Goal: Information Seeking & Learning: Find specific fact

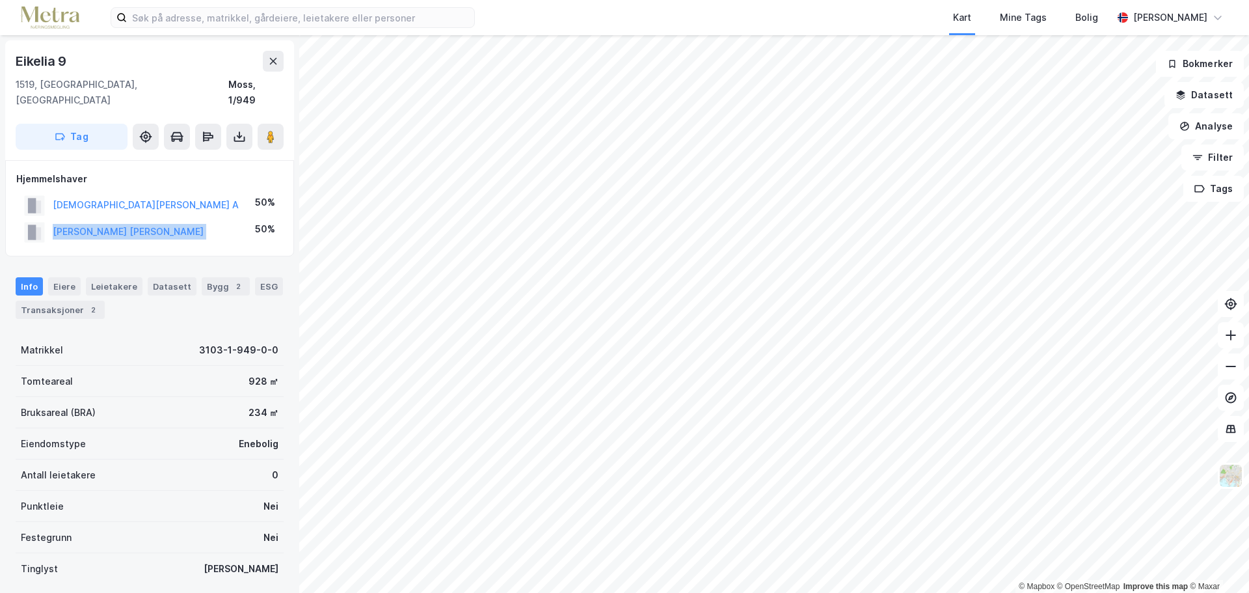
drag, startPoint x: 176, startPoint y: 217, endPoint x: 76, endPoint y: 208, distance: 100.7
click at [2, 208] on div "Eikelia 9 1519, [GEOGRAPHIC_DATA], [GEOGRAPHIC_DATA], 1/949 Tag Hjemmelshaver […" at bounding box center [149, 314] width 299 height 558
click at [118, 224] on div "[PERSON_NAME] [PERSON_NAME]" at bounding box center [128, 232] width 151 height 16
click at [0, 0] on button "[PERSON_NAME] [PERSON_NAME]" at bounding box center [0, 0] width 0 height 0
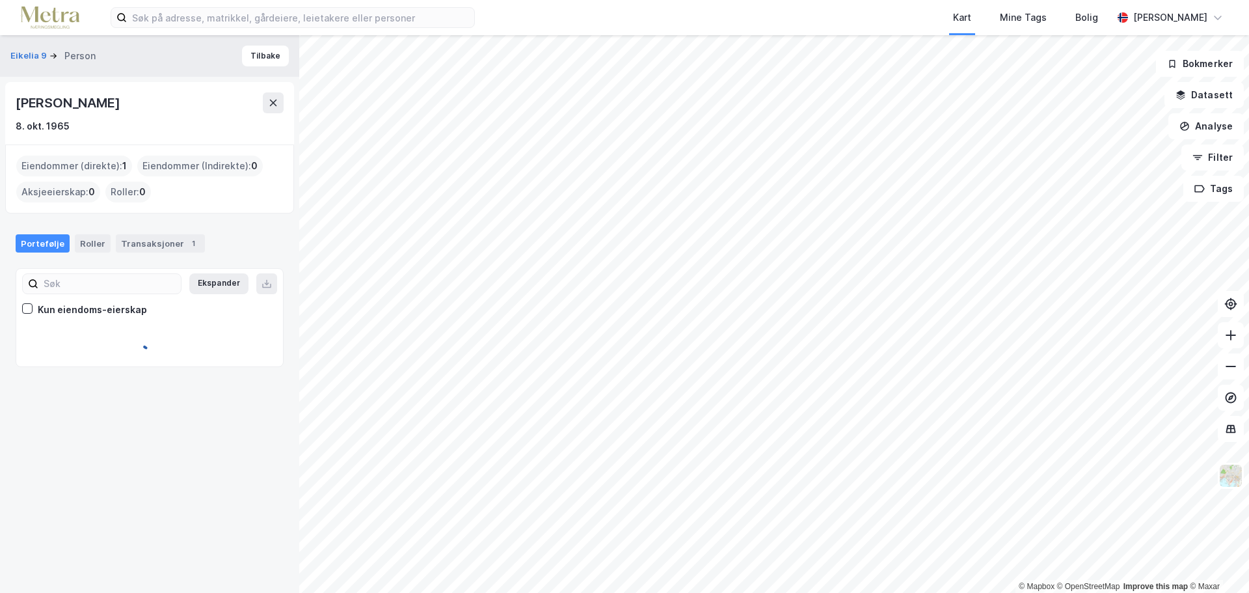
click at [77, 92] on div "[PERSON_NAME]" at bounding box center [69, 102] width 107 height 21
drag, startPoint x: 77, startPoint y: 92, endPoint x: 79, endPoint y: 100, distance: 7.3
click at [77, 94] on div "[PERSON_NAME]" at bounding box center [69, 102] width 107 height 21
click at [78, 101] on div "[PERSON_NAME]" at bounding box center [69, 102] width 107 height 21
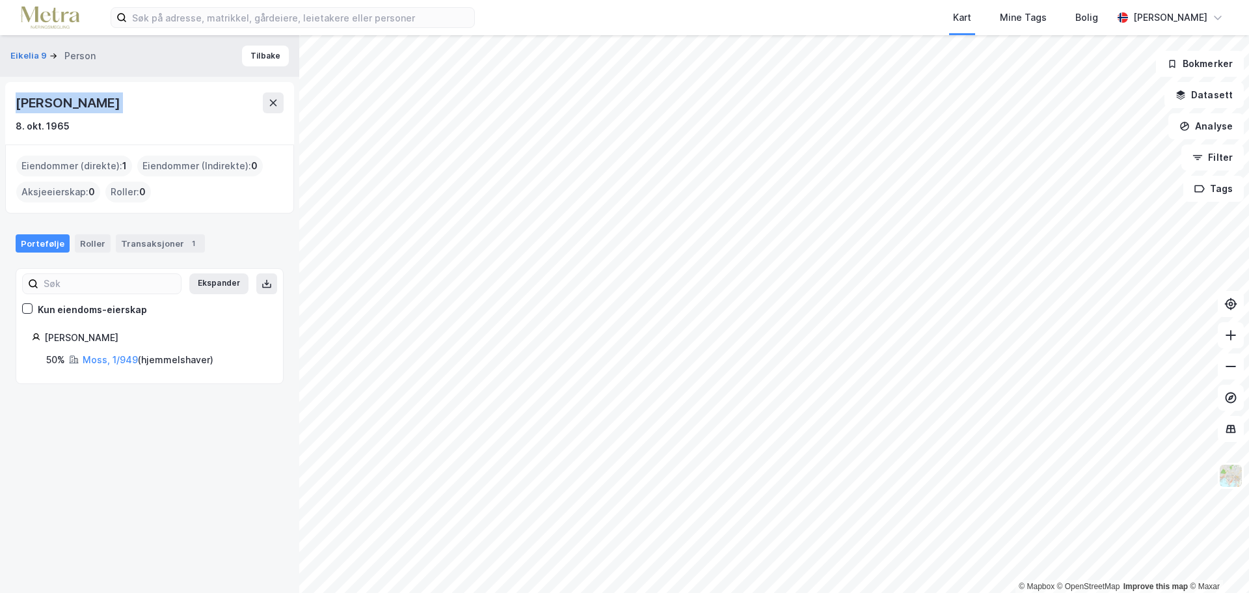
click at [78, 101] on div "[PERSON_NAME]" at bounding box center [69, 102] width 107 height 21
copy div "[PERSON_NAME]"
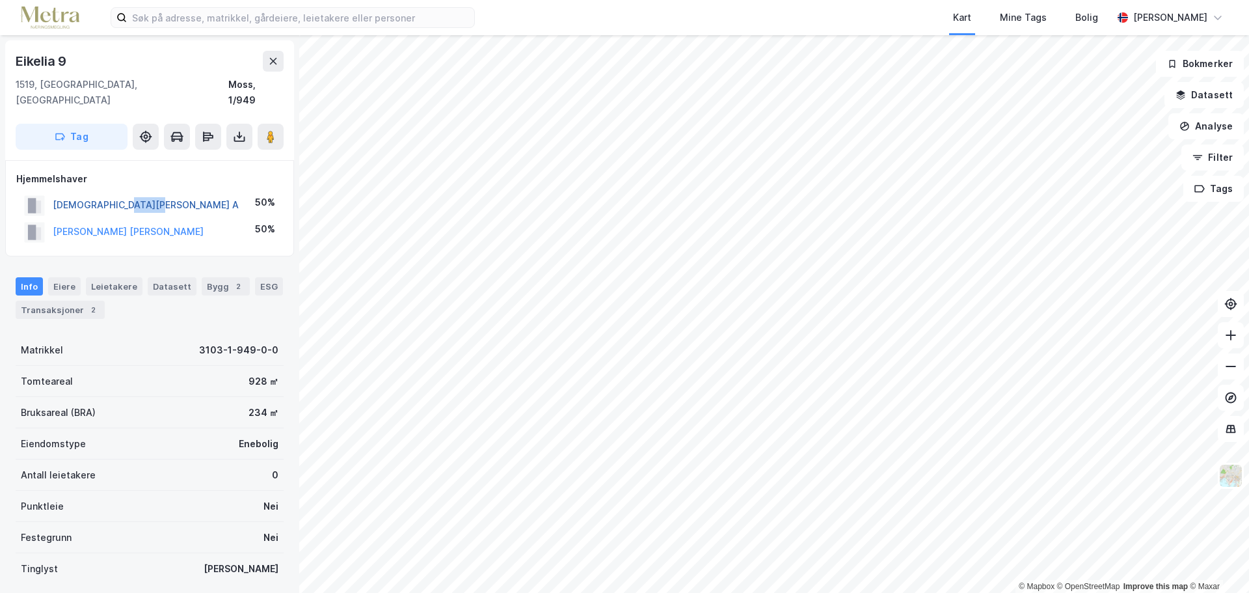
drag, startPoint x: 170, startPoint y: 184, endPoint x: 130, endPoint y: 193, distance: 41.2
click at [130, 193] on div "[DEMOGRAPHIC_DATA][PERSON_NAME] A 50%" at bounding box center [149, 205] width 267 height 27
